Goal: Information Seeking & Learning: Learn about a topic

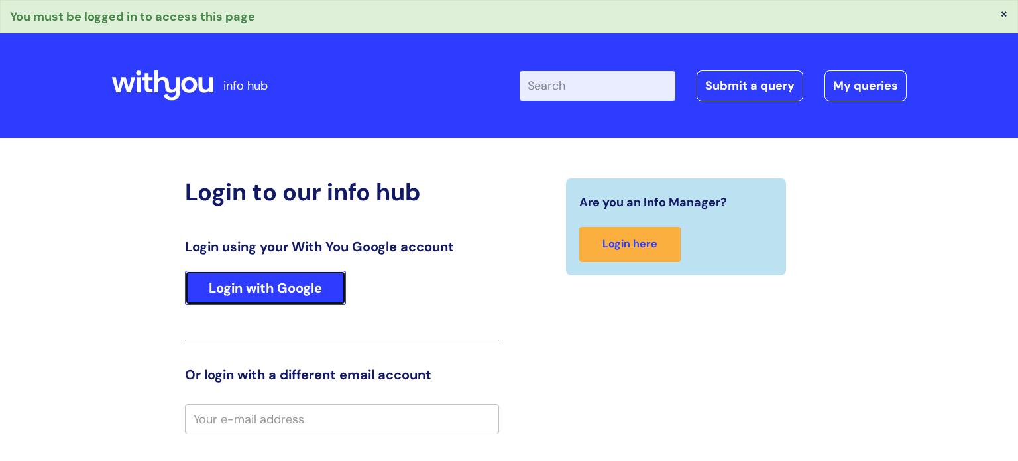
click at [302, 299] on link "Login with Google" at bounding box center [265, 287] width 161 height 34
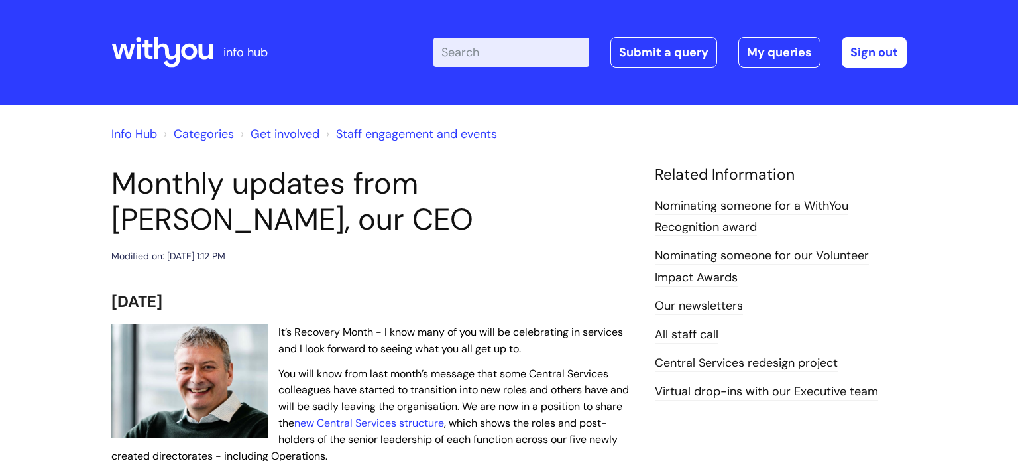
click at [355, 250] on div "Modified on: [DATE] 1:12 PM" at bounding box center [373, 256] width 524 height 17
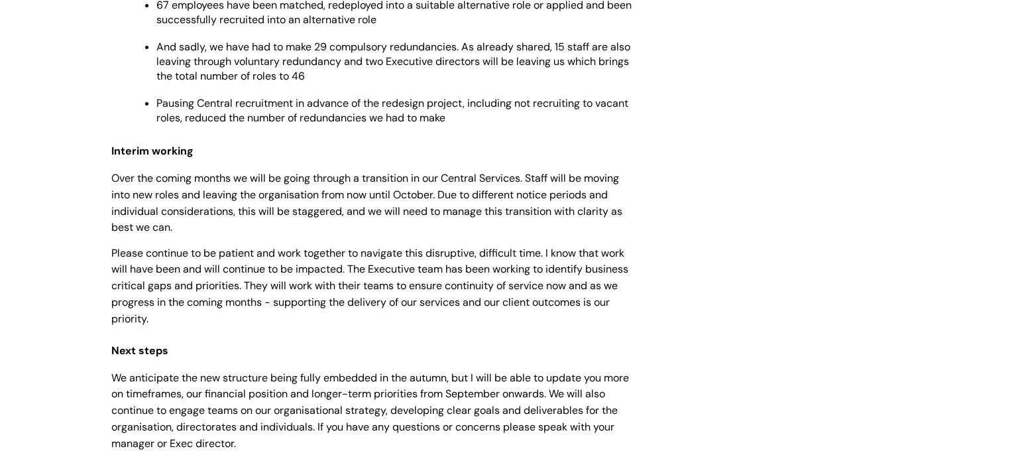
scroll to position [1432, 0]
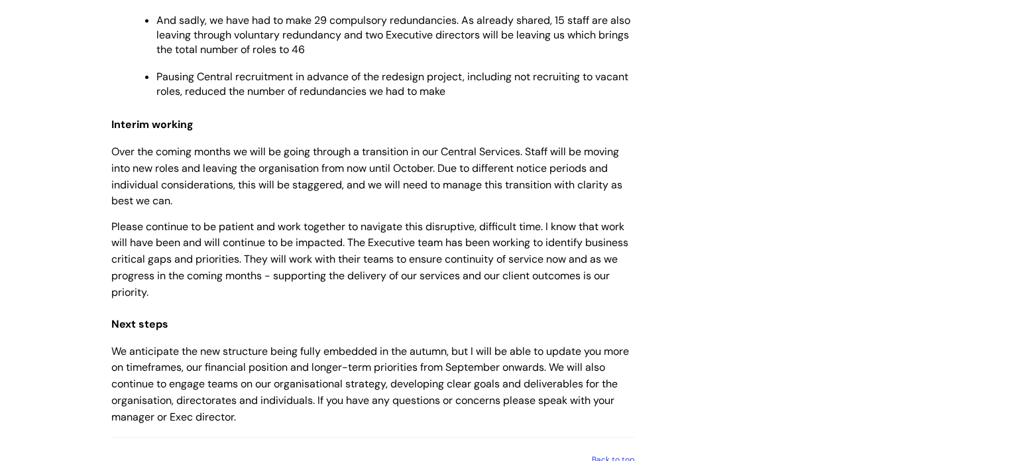
click at [224, 89] on span "Pausing Central recruitment in advance of the redesign project, including not r…" at bounding box center [392, 84] width 472 height 29
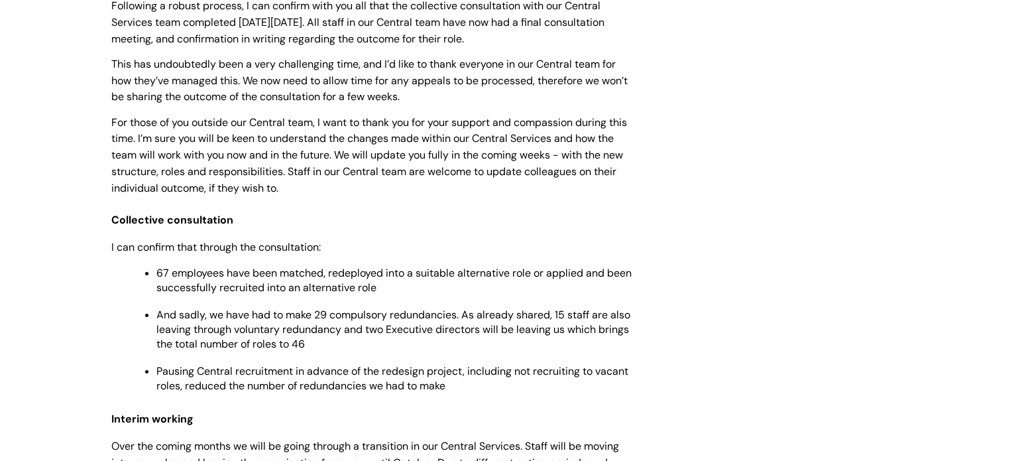
scroll to position [1114, 0]
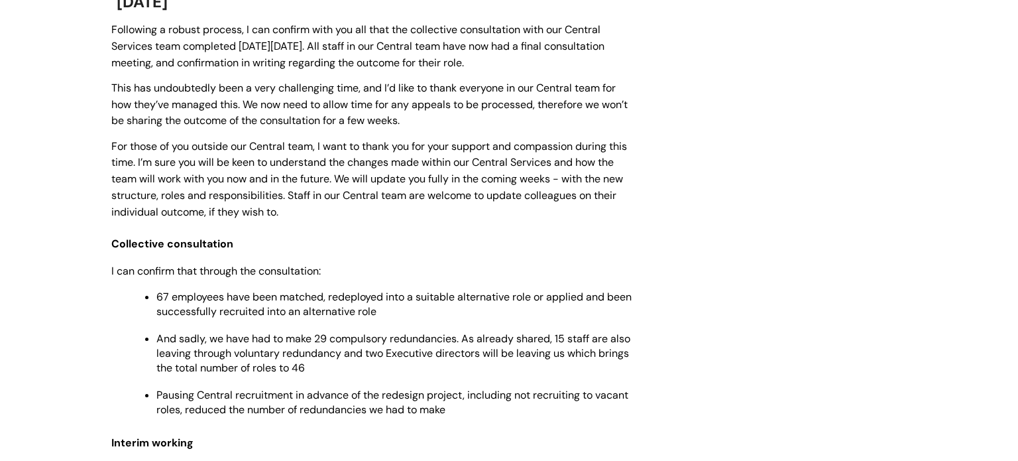
click at [564, 417] on p "Pausing Central recruitment in advance of the redesign project, including not r…" at bounding box center [395, 402] width 479 height 29
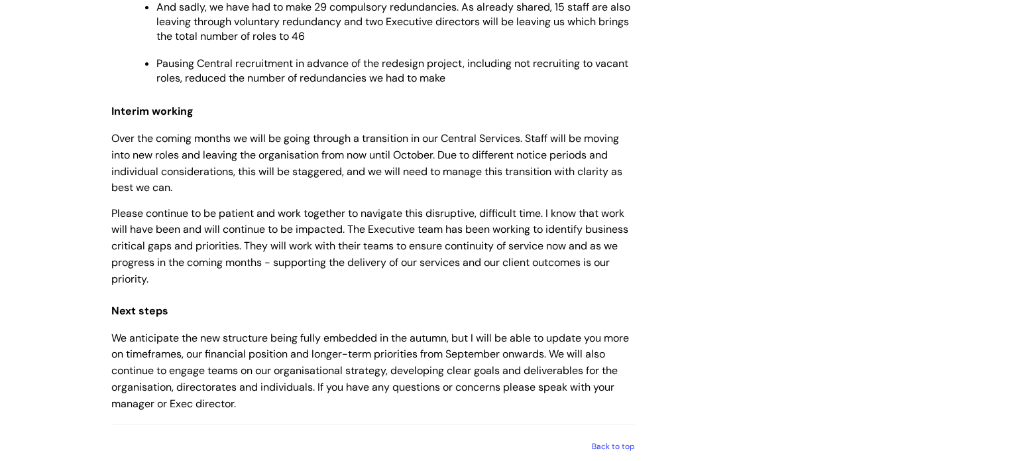
scroll to position [1512, 0]
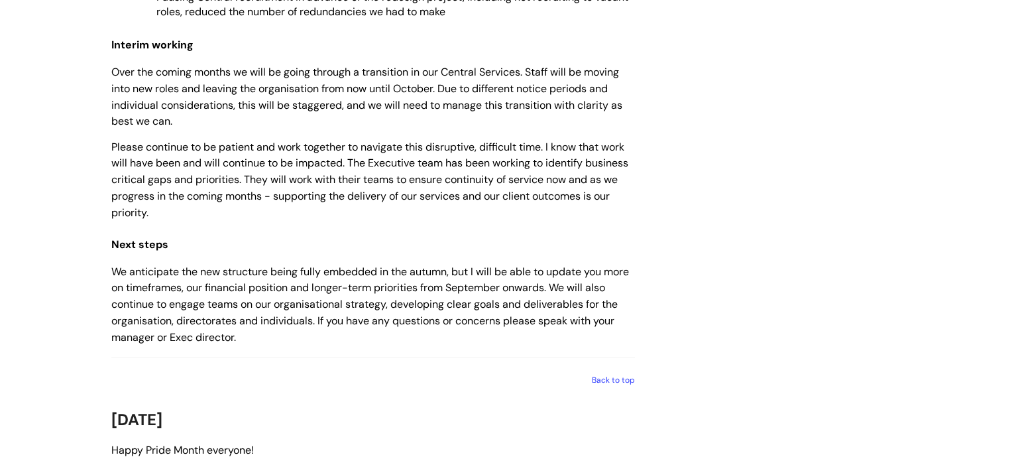
click at [310, 315] on p "We anticipate the new structure being fully embedded in the autumn, but I will …" at bounding box center [373, 304] width 524 height 82
